Goal: Contribute content: Contribute content

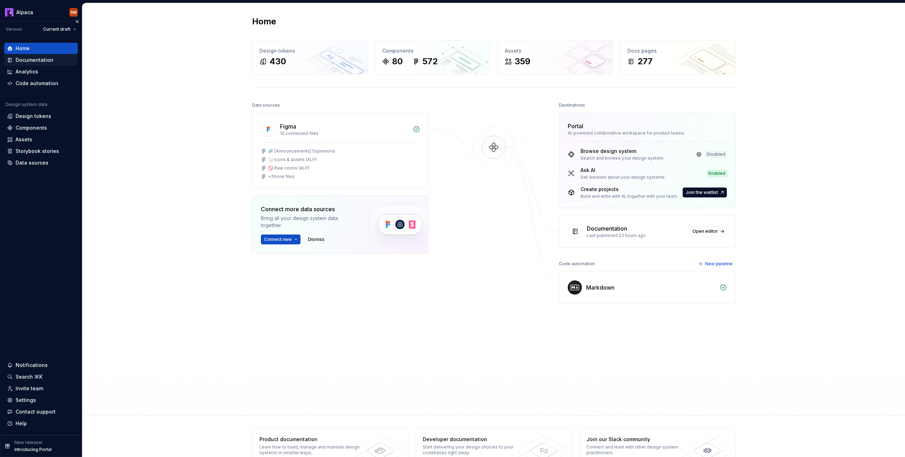
click at [52, 59] on div "Documentation" at bounding box center [41, 60] width 68 height 7
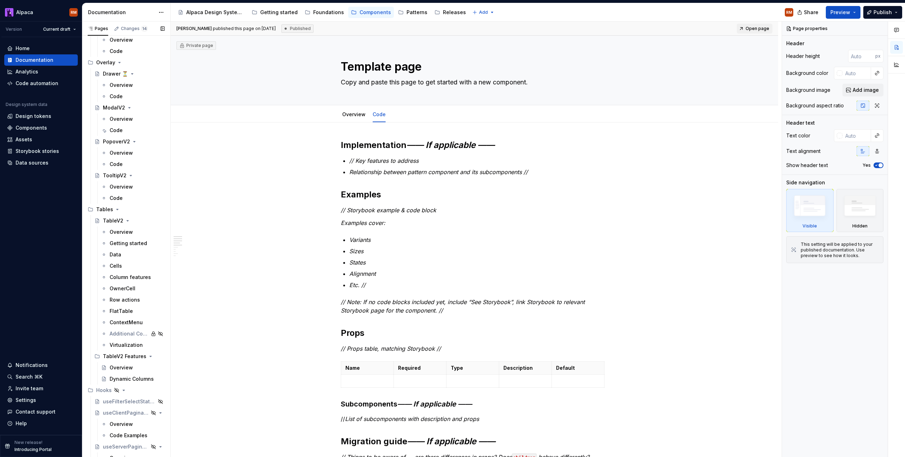
scroll to position [2233, 0]
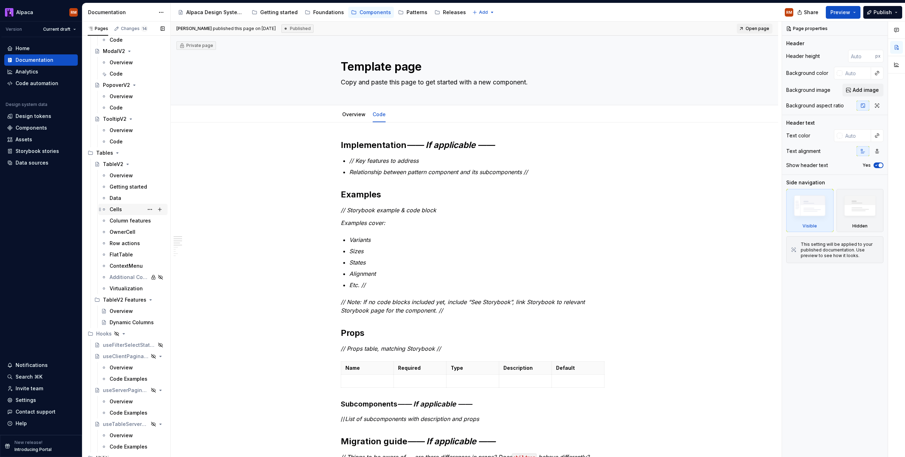
click at [121, 209] on div "Cells" at bounding box center [137, 210] width 55 height 10
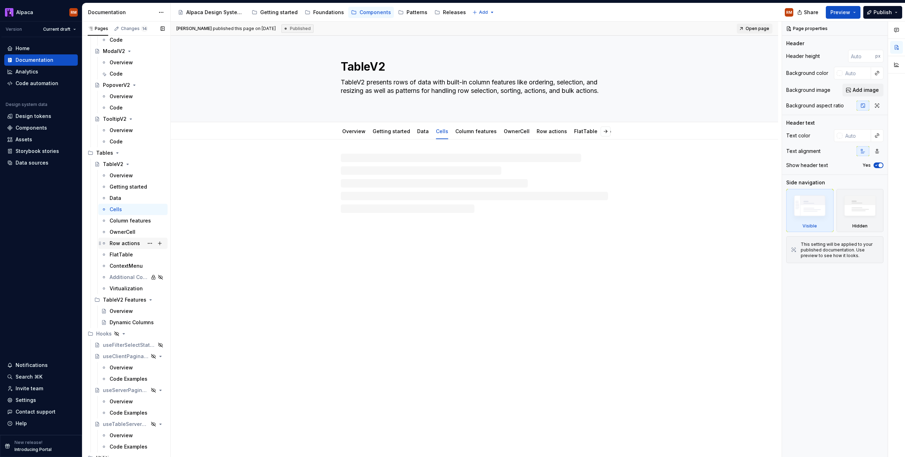
click at [123, 244] on div "Row actions" at bounding box center [125, 243] width 30 height 7
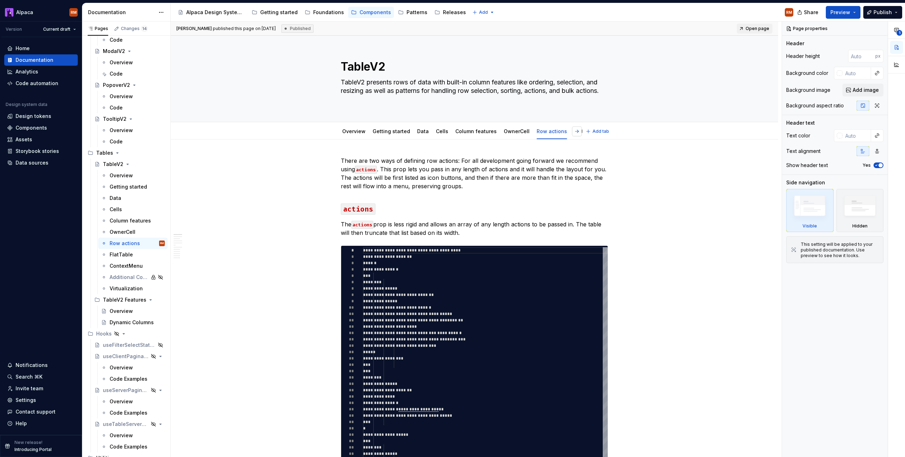
click at [578, 131] on button "button" at bounding box center [577, 131] width 10 height 10
click at [341, 132] on button "button" at bounding box center [342, 131] width 10 height 10
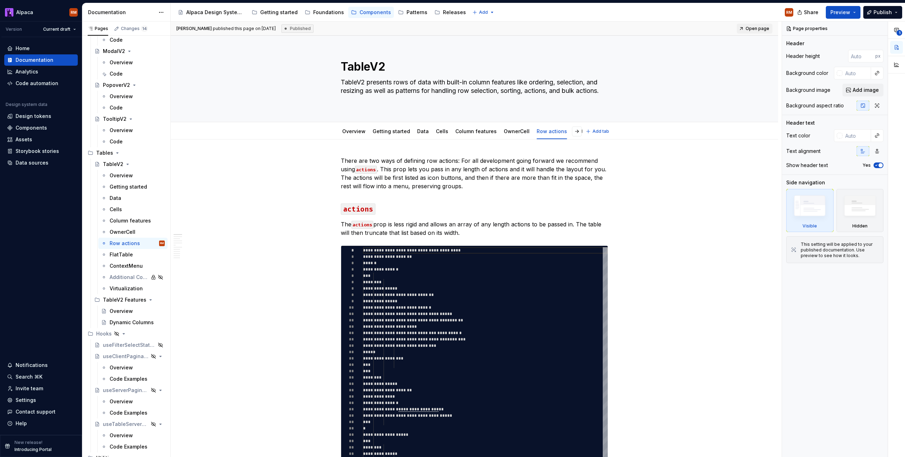
click at [341, 132] on div "Overview" at bounding box center [353, 131] width 29 height 11
click at [436, 133] on link "Cells" at bounding box center [442, 131] width 12 height 6
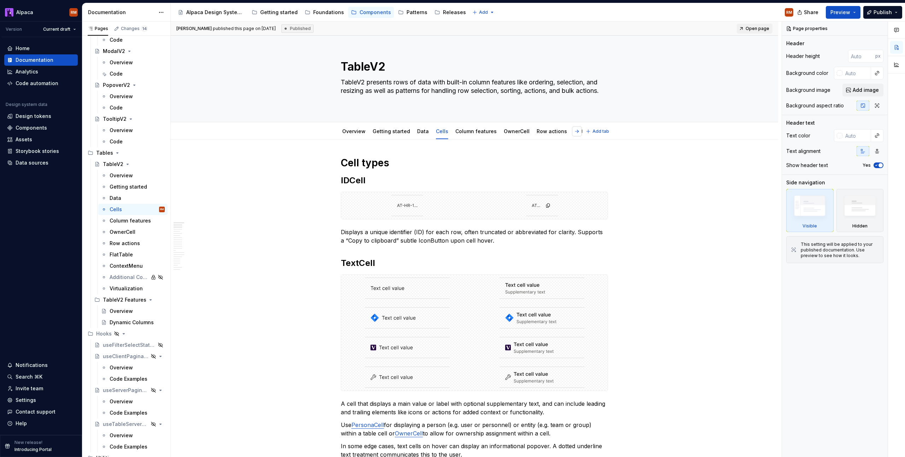
click at [578, 130] on button "button" at bounding box center [577, 131] width 10 height 10
click at [531, 132] on link "Additional Context" at bounding box center [531, 131] width 46 height 6
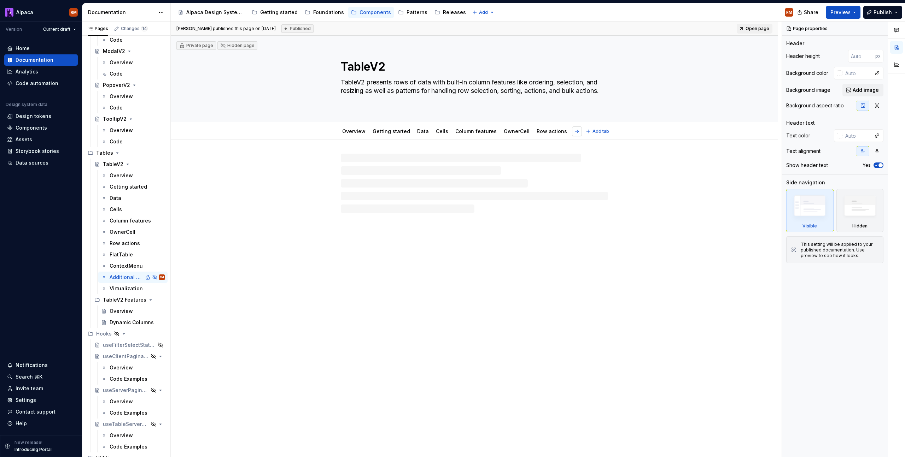
click at [578, 134] on button "button" at bounding box center [577, 131] width 10 height 10
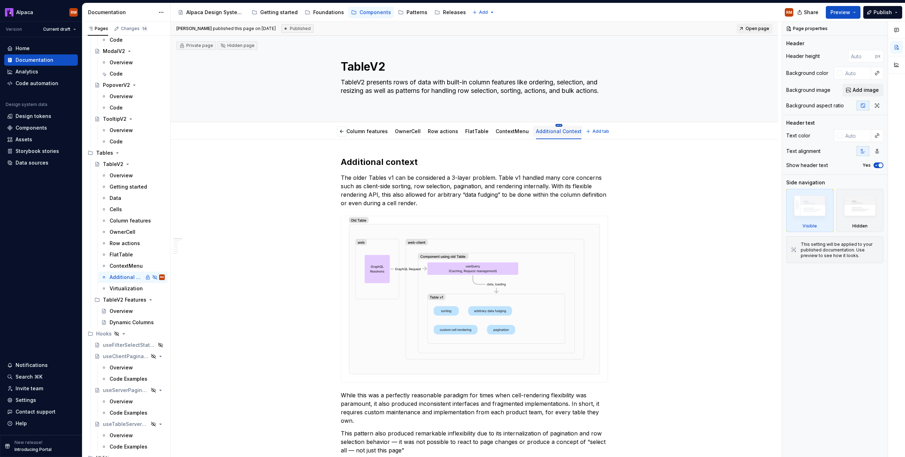
click at [544, 126] on html "Alpaca RM Version Current draft Home Documentation Analytics Code automation De…" at bounding box center [452, 228] width 905 height 457
click at [565, 213] on div "Delete tab" at bounding box center [577, 213] width 46 height 7
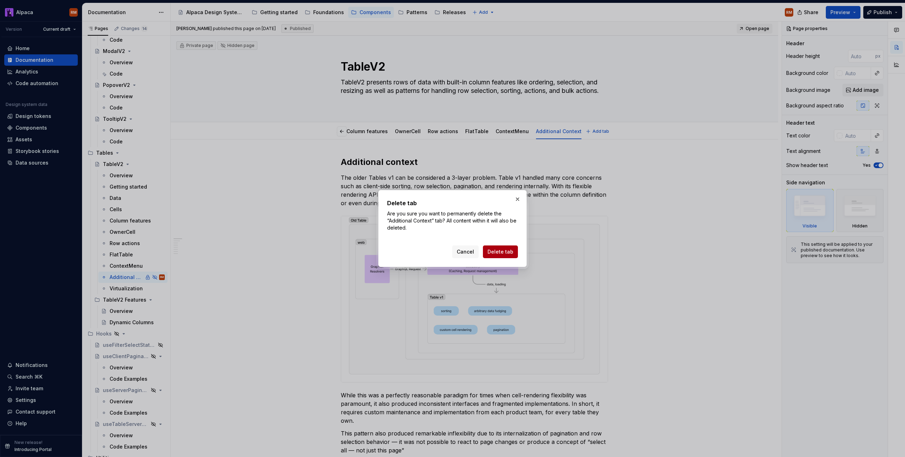
click at [500, 249] on span "Delete tab" at bounding box center [500, 251] width 26 height 7
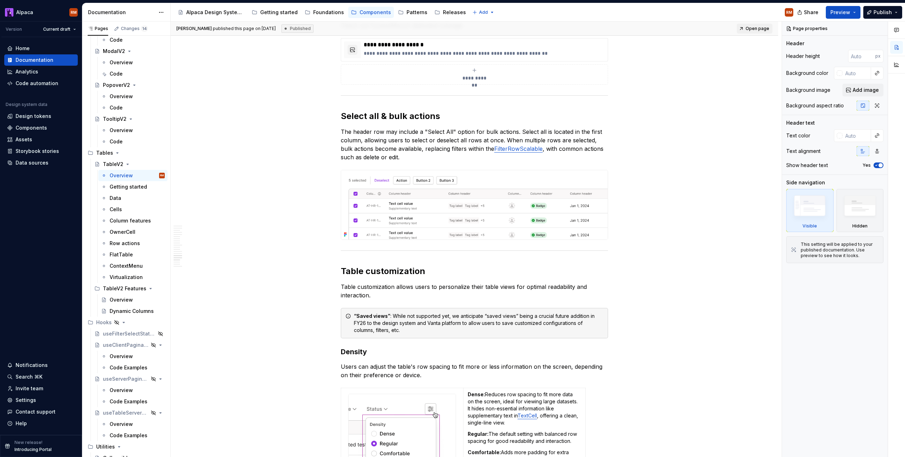
scroll to position [2068, 0]
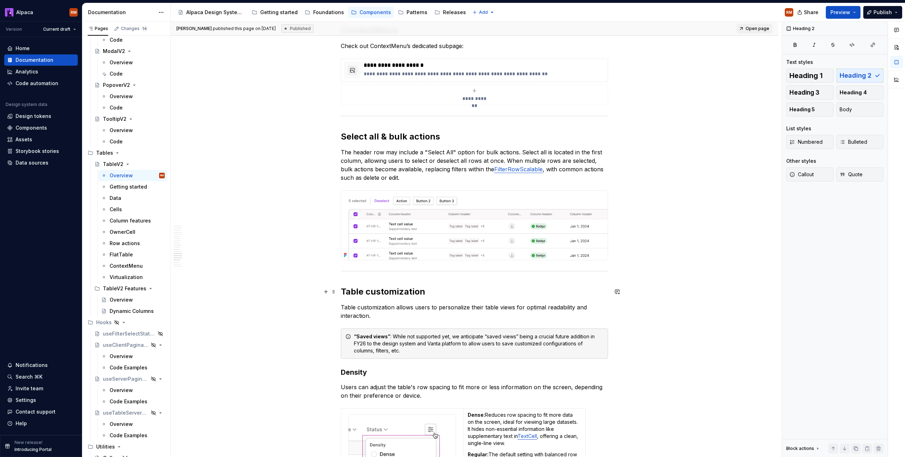
scroll to position [2048, 0]
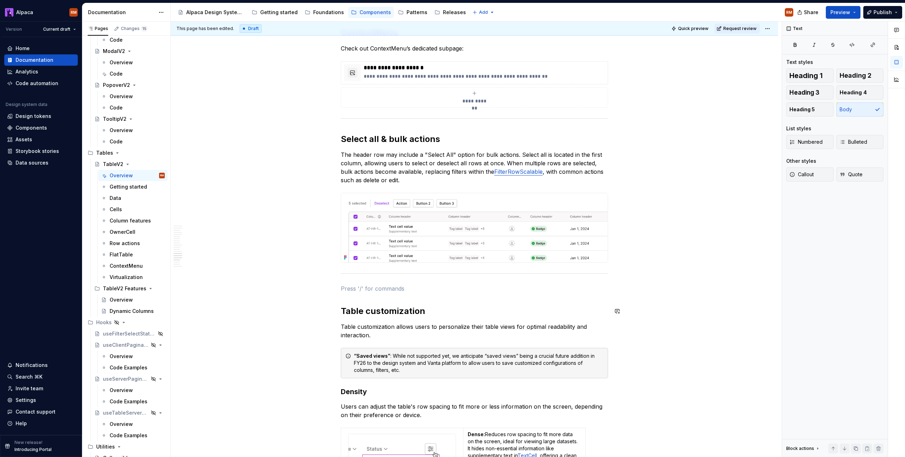
type textarea "*"
click at [421, 289] on p "isRowSelectable: (rowData: Person): boolean => rowData.age > [DEMOGRAPHIC_DATA]," at bounding box center [474, 288] width 267 height 8
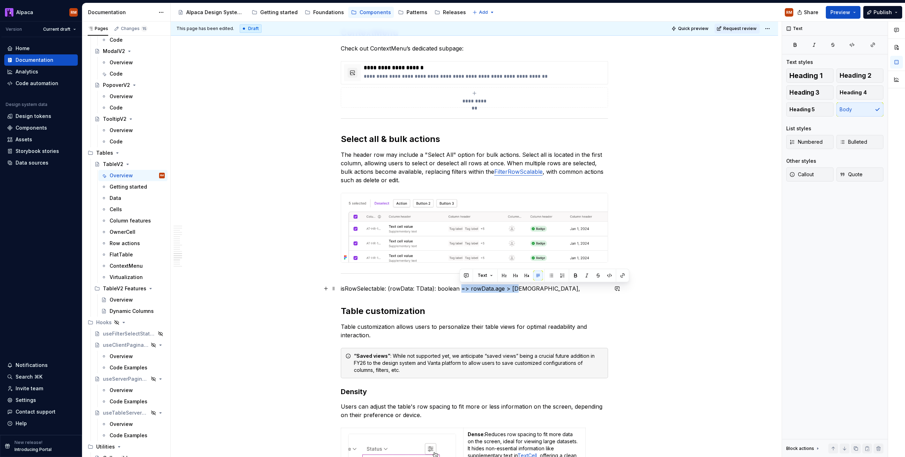
drag, startPoint x: 513, startPoint y: 288, endPoint x: 459, endPoint y: 287, distance: 53.7
click at [459, 287] on p "isRowSelectable: (rowData: TData): boolean => rowData.age > [DEMOGRAPHIC_DATA]," at bounding box center [474, 288] width 267 height 8
click at [436, 289] on p "isRowSelectable: (rowData: TData): [PERSON_NAME] ," at bounding box center [474, 288] width 267 height 8
click at [471, 286] on p "isRowSelectable: (rowData: TData) => boolean ," at bounding box center [474, 288] width 267 height 8
click at [471, 288] on p "isRowSelectable: (rowData: TData) => boolean ," at bounding box center [474, 288] width 267 height 8
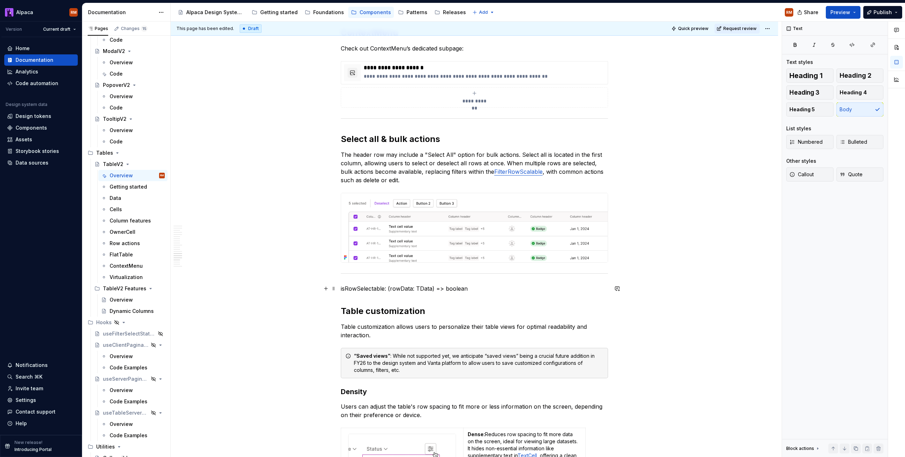
click at [349, 289] on p "isRowSelectable: (rowData: TData) => boolean" at bounding box center [474, 288] width 267 height 8
click at [485, 276] on button "button" at bounding box center [490, 276] width 10 height 10
click at [368, 275] on span "Text" at bounding box center [365, 277] width 10 height 6
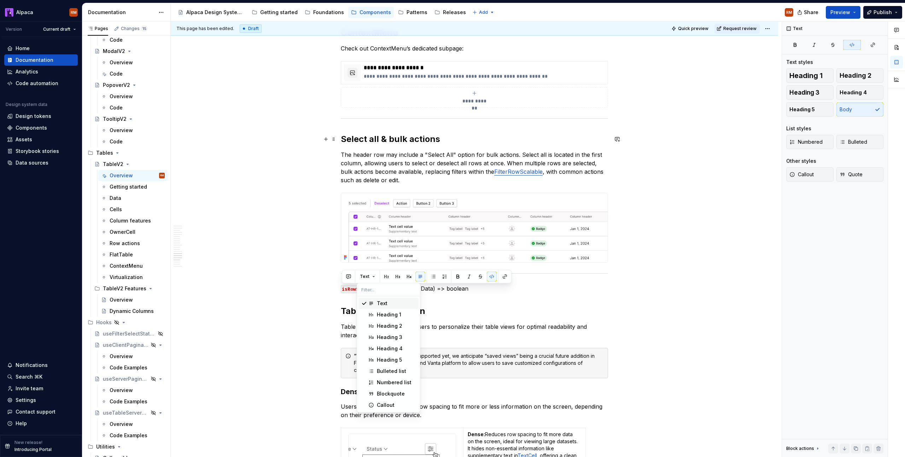
click at [388, 137] on h2 "Select all & bulk actions" at bounding box center [474, 139] width 267 height 11
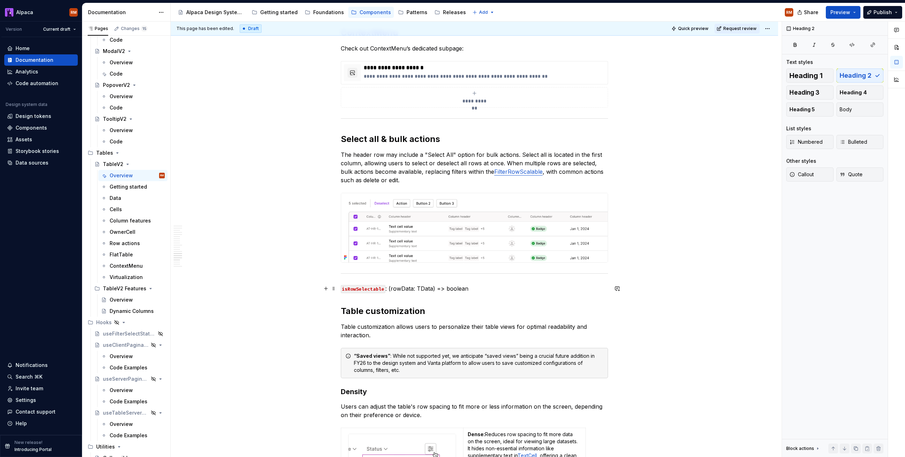
click at [371, 288] on code "isRowSelectable" at bounding box center [363, 289] width 45 height 8
click at [810, 92] on span "Heading 3" at bounding box center [804, 92] width 30 height 7
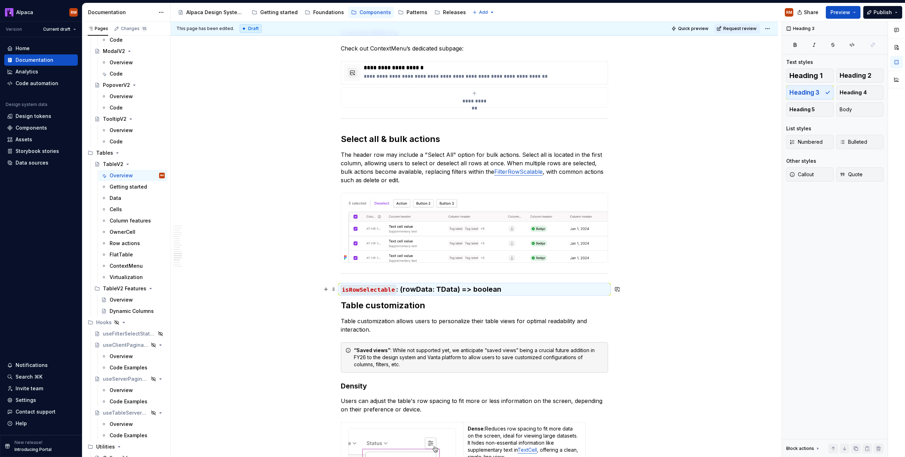
click at [400, 290] on h3 "isRowSelectable : (rowData: TData) => boolean" at bounding box center [474, 289] width 267 height 10
click at [395, 290] on h3 "isRowSelectable : (rowData: TData) => boolean" at bounding box center [474, 289] width 267 height 10
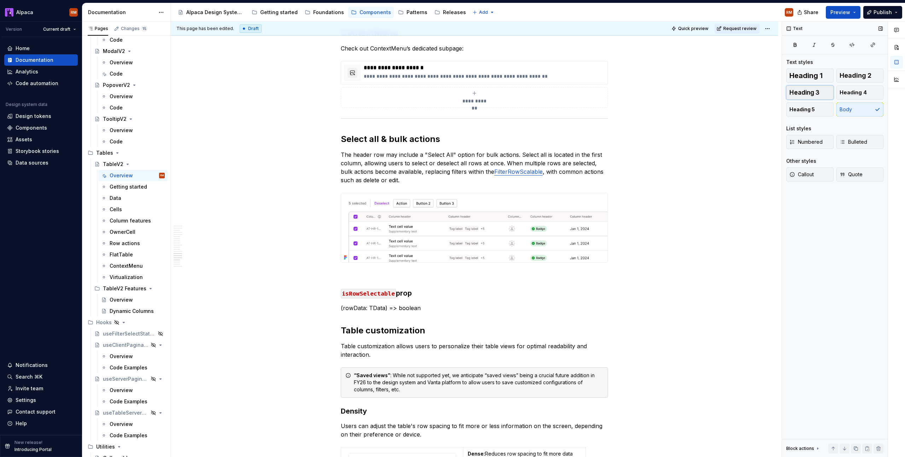
click at [811, 92] on span "Heading 3" at bounding box center [804, 92] width 30 height 7
click at [403, 272] on h3 at bounding box center [474, 276] width 267 height 10
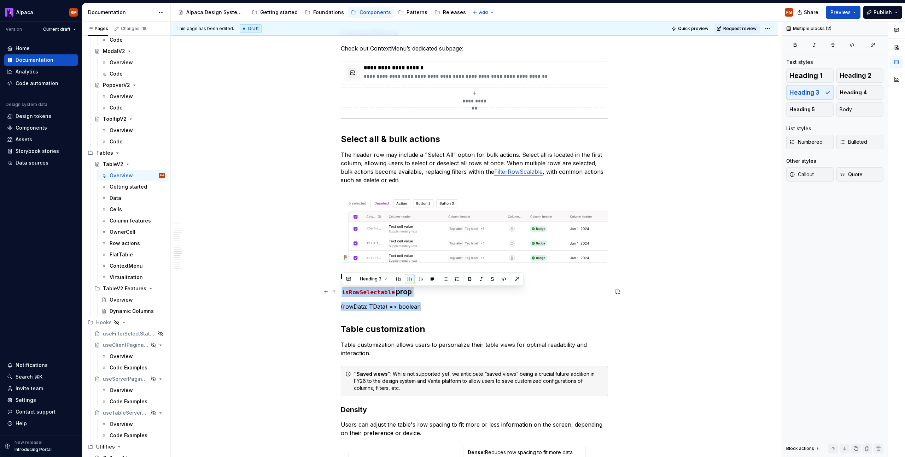
drag, startPoint x: 428, startPoint y: 304, endPoint x: 339, endPoint y: 293, distance: 90.0
click at [844, 107] on span "Body" at bounding box center [845, 109] width 12 height 7
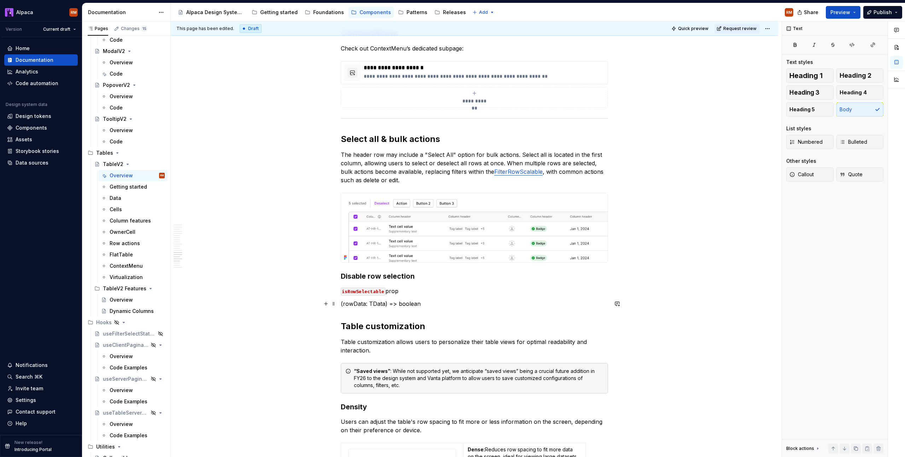
click at [415, 304] on p "(rowData: TData) => boolean" at bounding box center [474, 304] width 267 height 8
click at [341, 292] on code "isRowSelectable" at bounding box center [363, 292] width 45 height 8
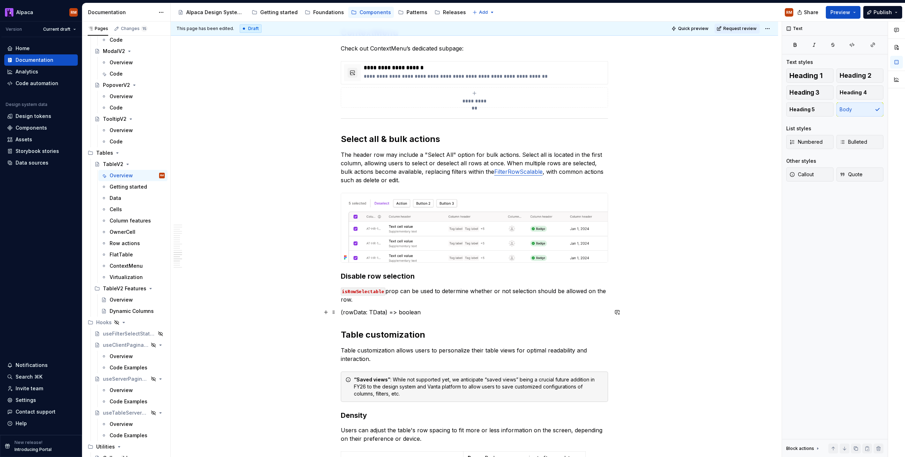
click at [379, 298] on p "isRowSelectable prop can be used to determine whether or not selection should b…" at bounding box center [474, 295] width 267 height 17
drag, startPoint x: 422, startPoint y: 316, endPoint x: 333, endPoint y: 316, distance: 88.3
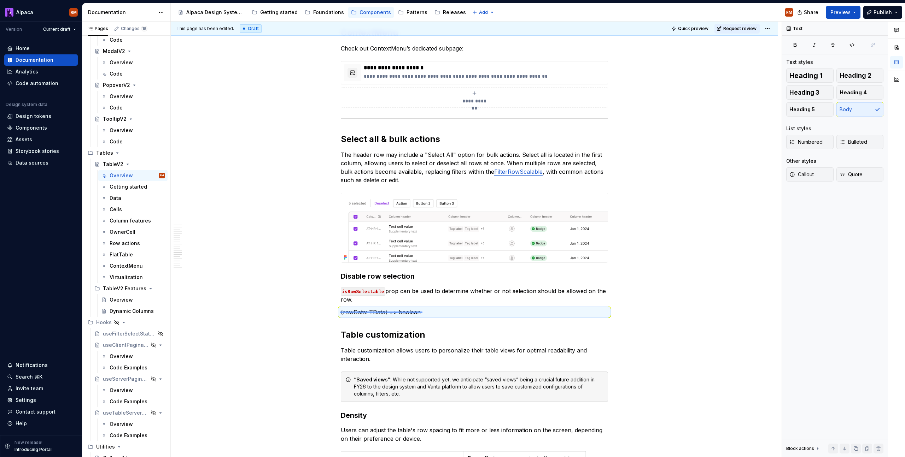
drag, startPoint x: 340, startPoint y: 312, endPoint x: 422, endPoint y: 313, distance: 82.0
click at [422, 313] on div "**********" at bounding box center [476, 240] width 611 height 436
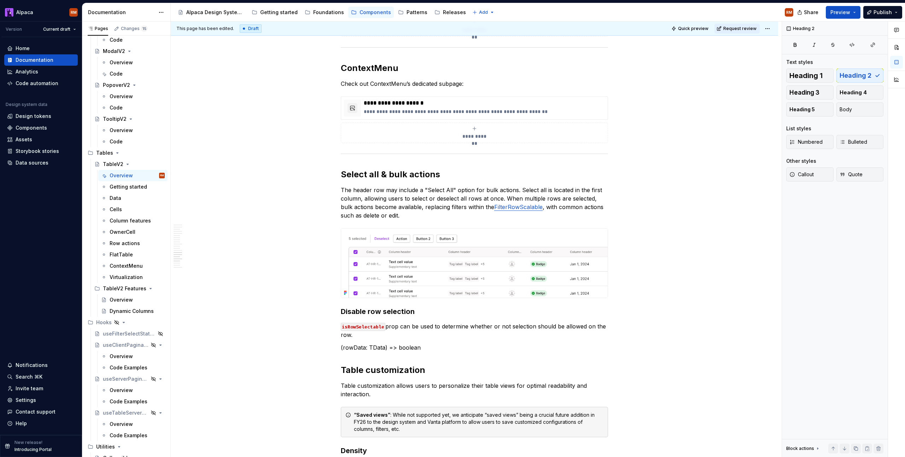
scroll to position [2040, 0]
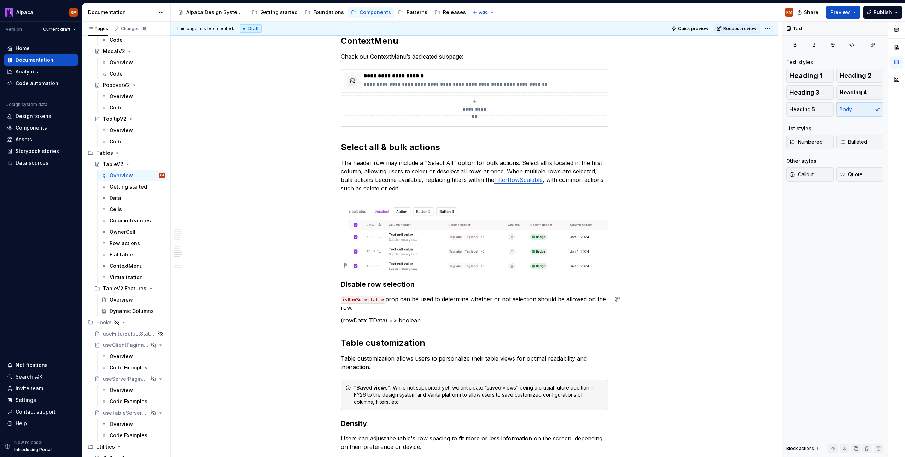
click at [478, 311] on p "isRowSelectable prop can be used to determine whether or not selection should b…" at bounding box center [474, 303] width 267 height 17
click at [394, 308] on p "isRowSelectable prop can be used to determine whether or not selection should b…" at bounding box center [474, 303] width 267 height 17
click at [531, 296] on button "button" at bounding box center [530, 295] width 10 height 10
click at [457, 307] on p "isRowSelectable prop can be used to determine whether or not selection should b…" at bounding box center [474, 303] width 267 height 17
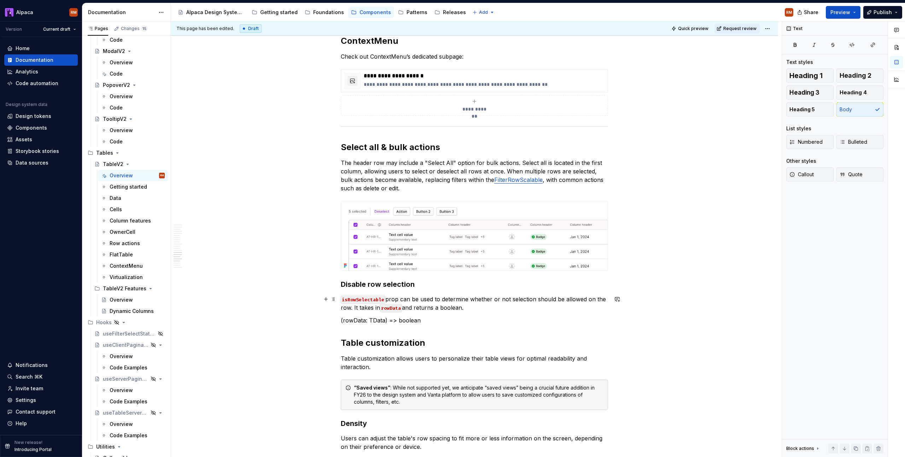
click at [461, 306] on p "isRowSelectable prop can be used to determine whether or not selection should b…" at bounding box center [474, 303] width 267 height 17
click at [460, 306] on p "isRowSelectable prop can be used to determine whether or not selection should b…" at bounding box center [474, 303] width 267 height 17
drag, startPoint x: 592, startPoint y: 296, endPoint x: 575, endPoint y: 298, distance: 16.6
click at [592, 296] on button "button" at bounding box center [590, 295] width 10 height 10
drag, startPoint x: 447, startPoint y: 322, endPoint x: 330, endPoint y: 317, distance: 117.4
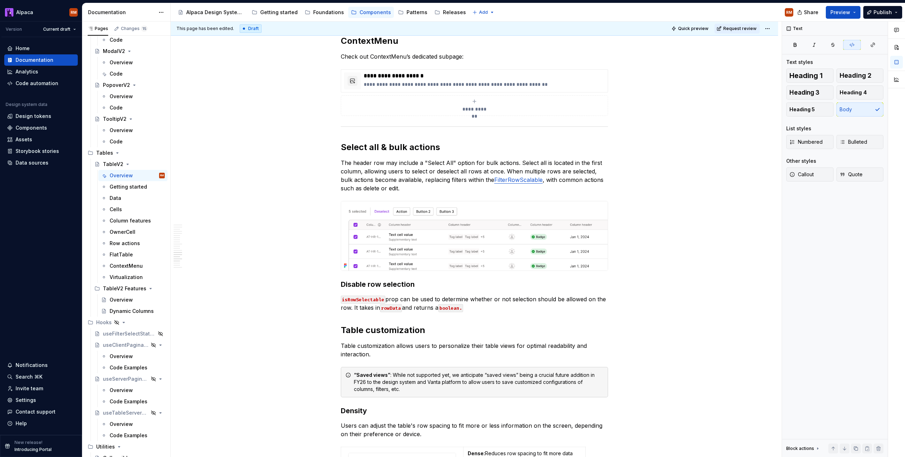
click at [517, 303] on p "isRowSelectable prop can be used to determine whether or not selection should b…" at bounding box center [474, 303] width 267 height 17
click at [463, 310] on code "boolean." at bounding box center [450, 308] width 25 height 8
click at [771, 31] on html "Alpaca RM Version Current draft Home Documentation Analytics Code automation De…" at bounding box center [452, 228] width 905 height 457
click at [858, 75] on div "Ready for publish" at bounding box center [869, 78] width 49 height 7
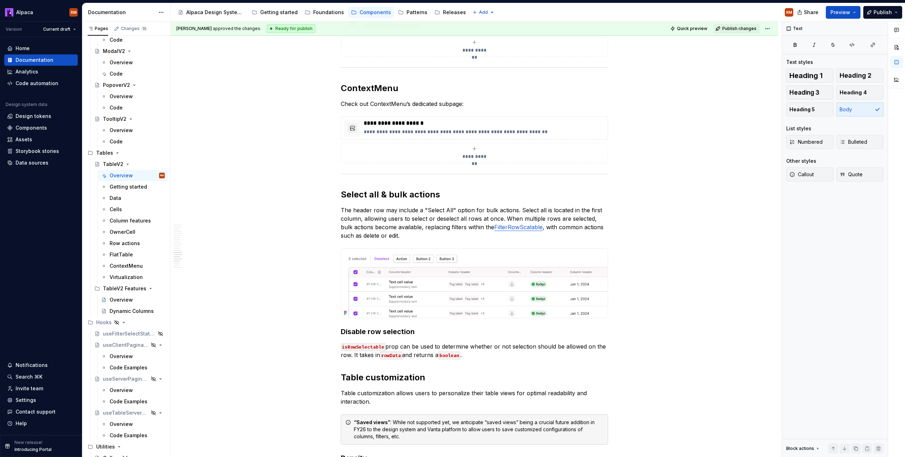
scroll to position [1987, 0]
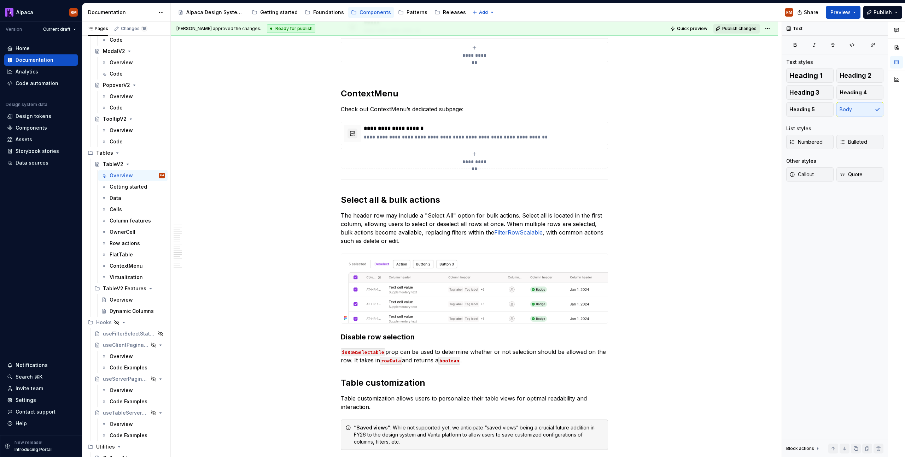
click at [741, 31] on span "Publish changes" at bounding box center [739, 29] width 34 height 6
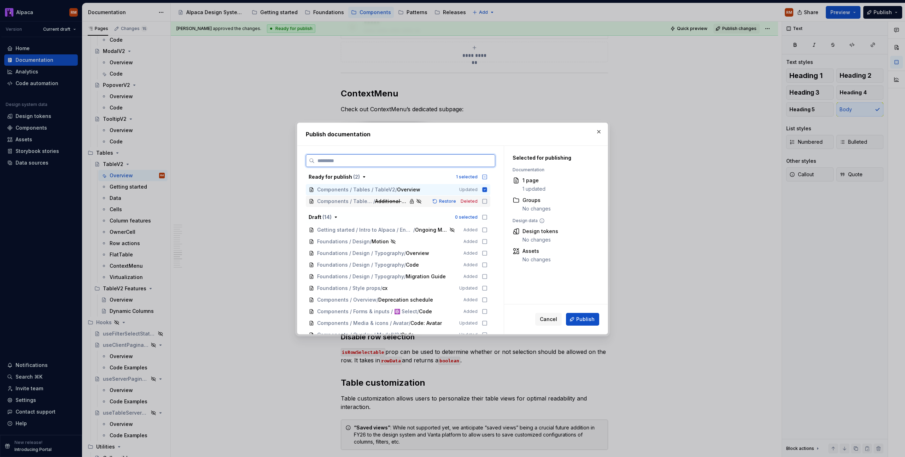
click at [483, 201] on icon at bounding box center [485, 202] width 6 height 6
click at [590, 320] on span "Publish" at bounding box center [585, 319] width 18 height 7
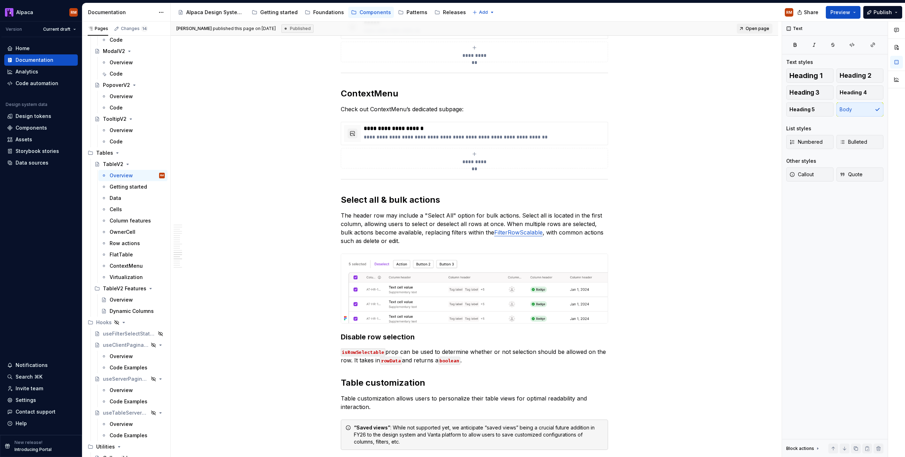
type textarea "*"
